Goal: Entertainment & Leisure: Consume media (video, audio)

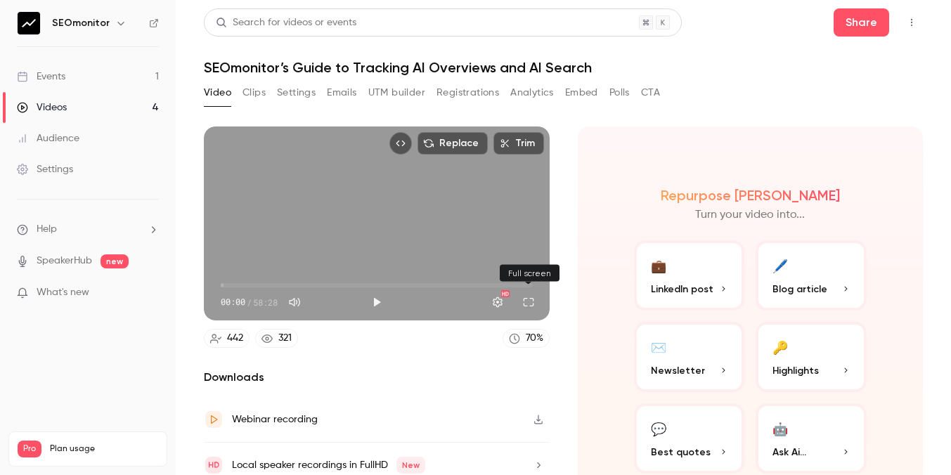
click at [531, 308] on button "Full screen" at bounding box center [528, 302] width 28 height 28
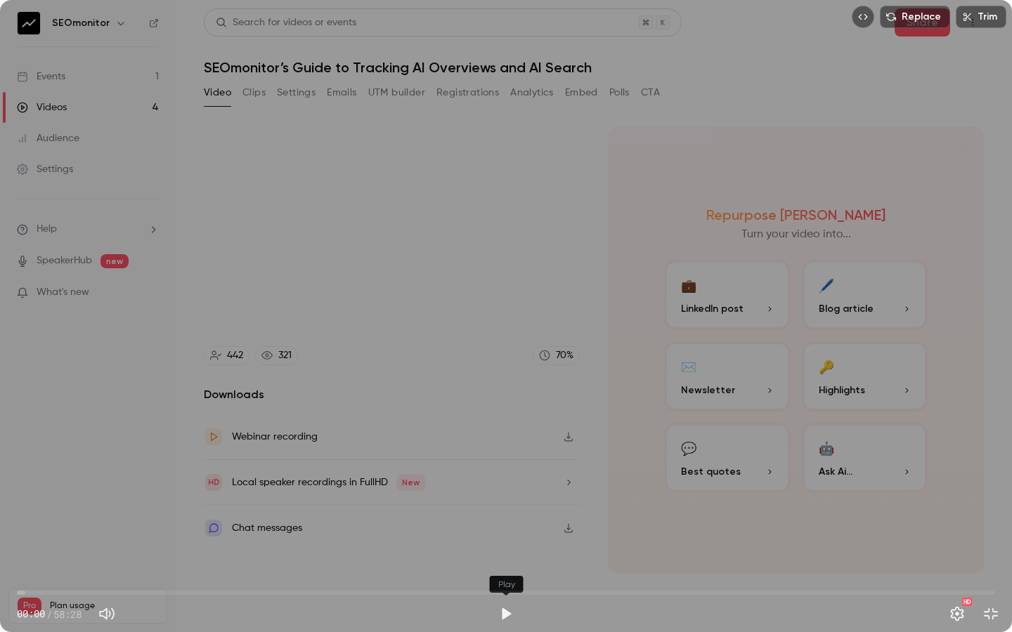
click at [500, 474] on button "Play" at bounding box center [506, 614] width 28 height 28
click at [83, 474] on span "00:01" at bounding box center [506, 593] width 978 height 22
click at [145, 474] on span "07:41" at bounding box center [506, 593] width 978 height 22
click at [277, 474] on span "07:43" at bounding box center [506, 593] width 978 height 22
click at [509, 474] on button "Pause" at bounding box center [506, 614] width 28 height 28
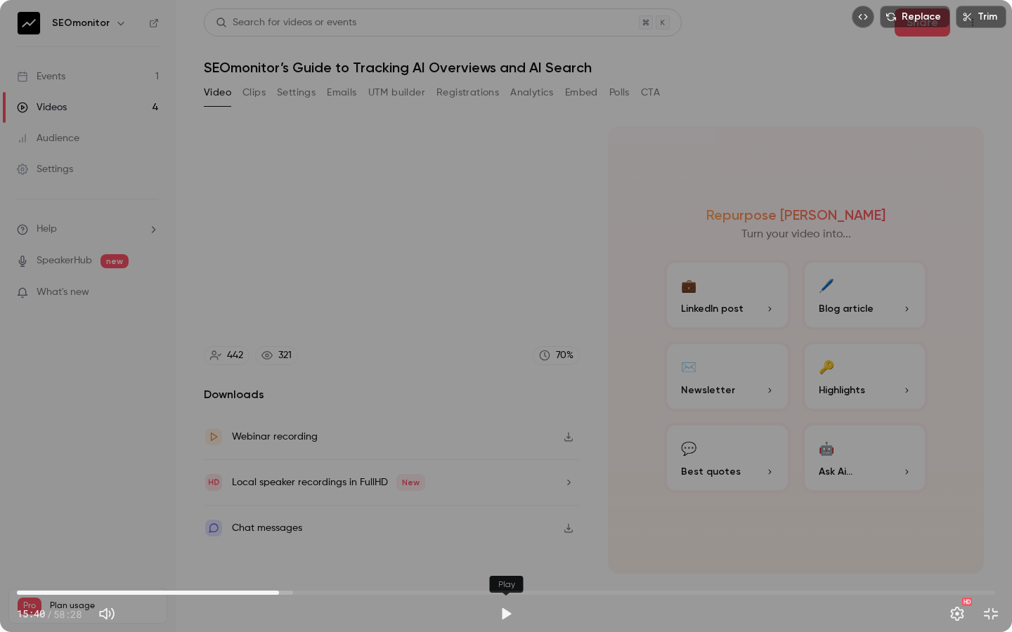
click at [507, 474] on button "Play" at bounding box center [506, 614] width 28 height 28
click at [507, 474] on button "Pause" at bounding box center [506, 614] width 28 height 28
click at [507, 474] on button "Play" at bounding box center [506, 614] width 28 height 28
click at [287, 474] on span "16:07" at bounding box center [287, 593] width 4 height 4
click at [508, 474] on button "Pause" at bounding box center [506, 614] width 28 height 28
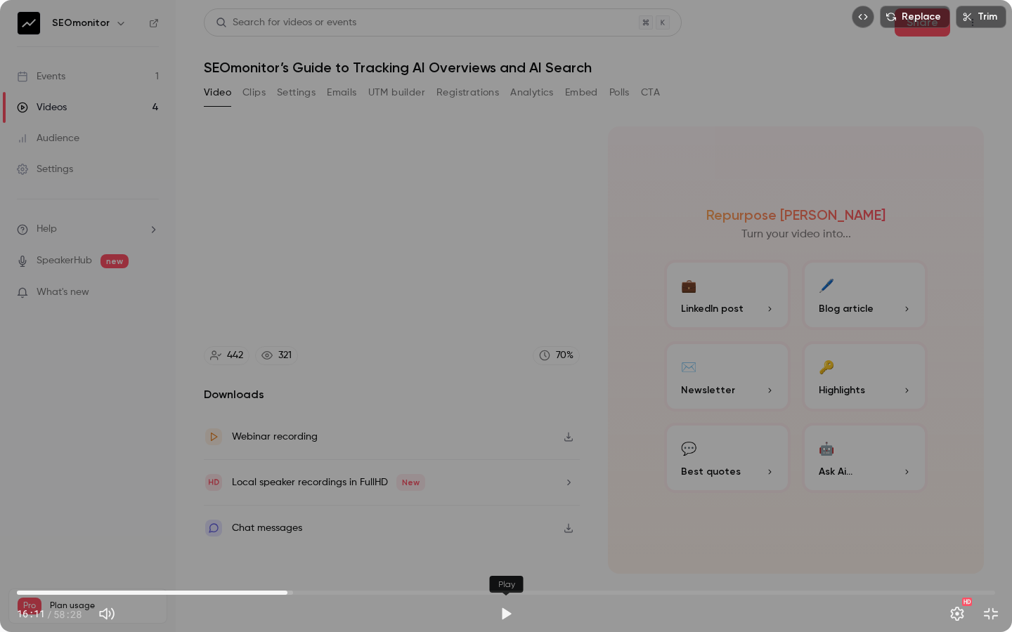
click at [504, 474] on button "Play" at bounding box center [506, 614] width 28 height 28
click at [506, 474] on button "Pause" at bounding box center [506, 614] width 28 height 28
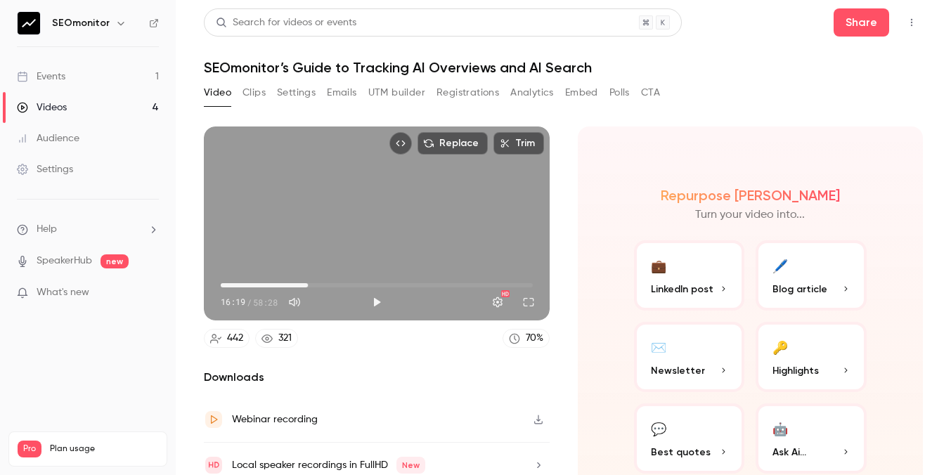
type input "*****"
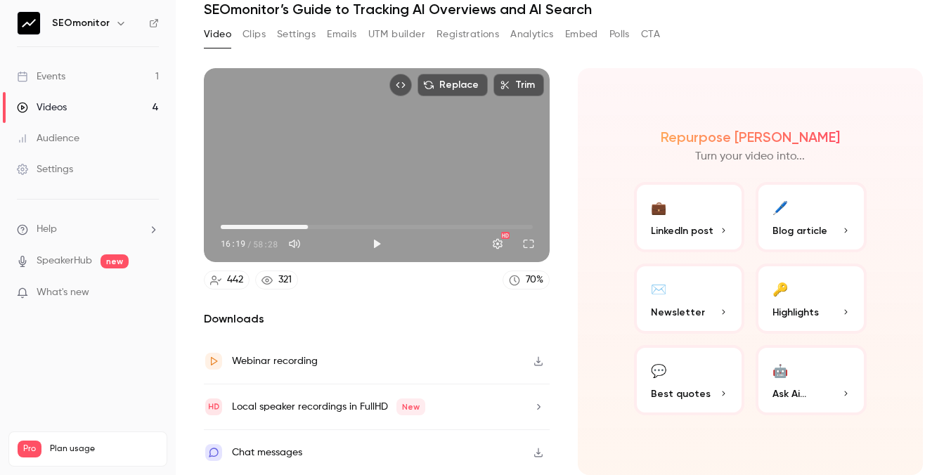
scroll to position [89, 0]
click at [351, 401] on div "Local speaker recordings in FullHD New" at bounding box center [328, 406] width 193 height 17
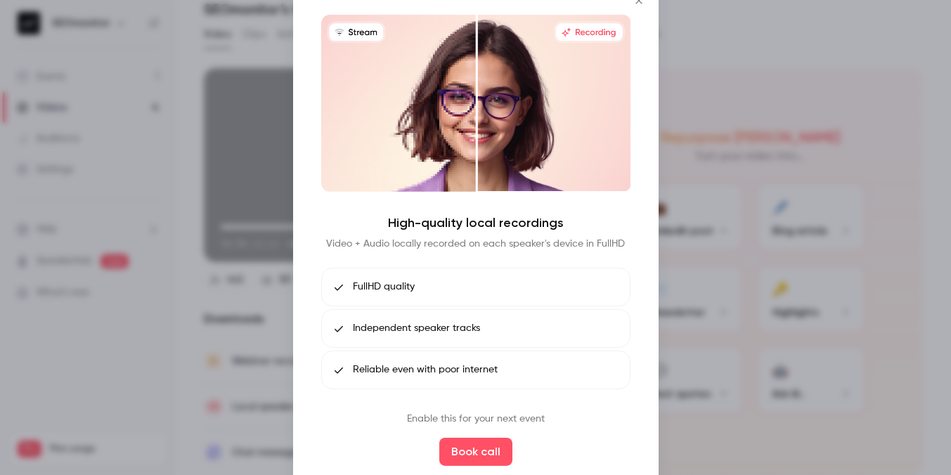
click at [696, 175] on div at bounding box center [475, 237] width 951 height 475
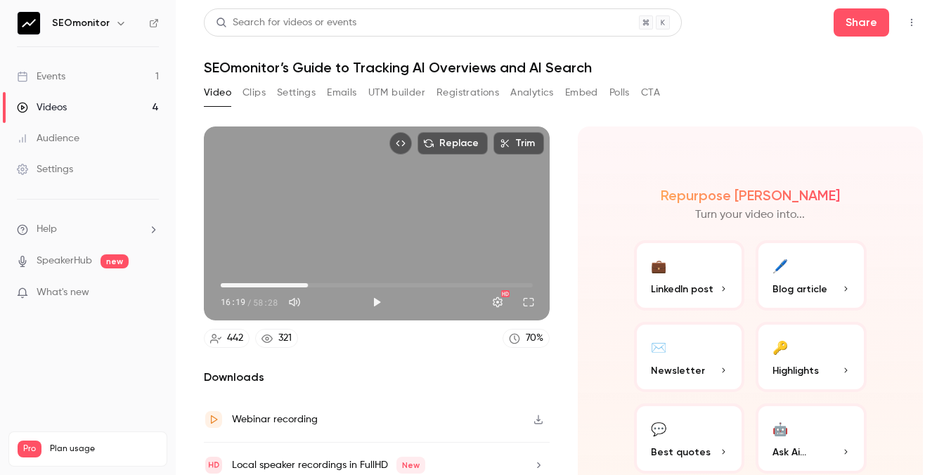
scroll to position [0, 0]
